Goal: Navigation & Orientation: Go to known website

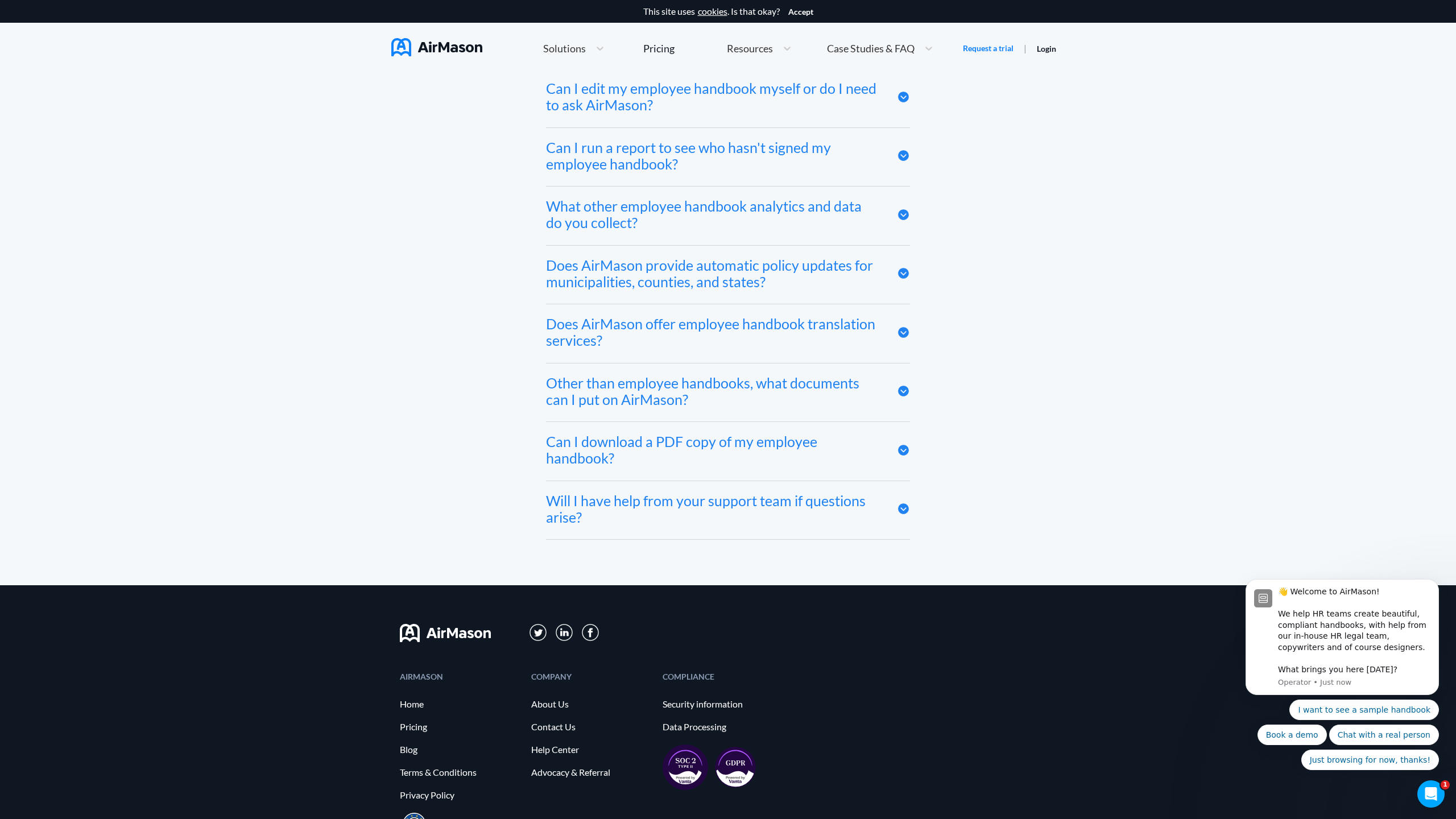
scroll to position [6252, 0]
